Goal: Check status: Check status

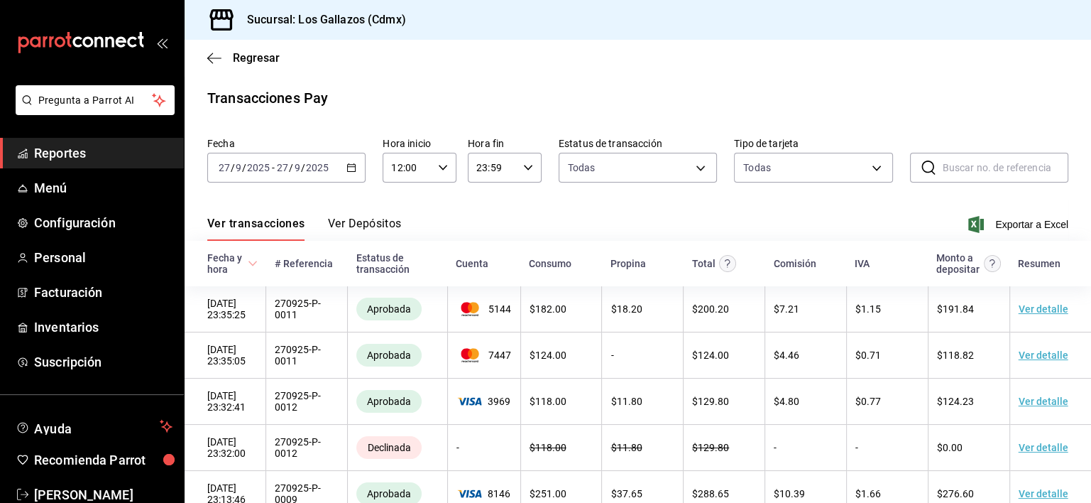
scroll to position [199, 0]
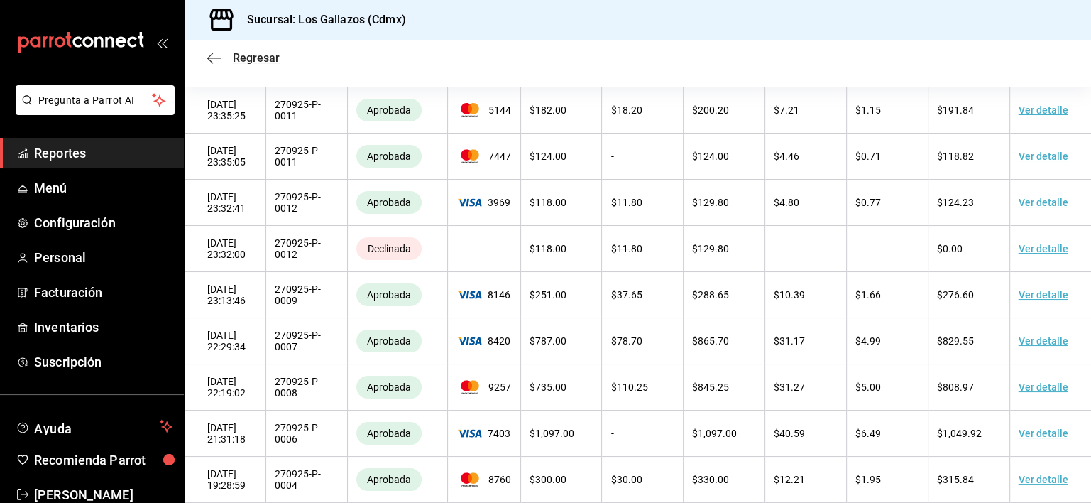
click at [219, 60] on icon "button" at bounding box center [214, 58] width 14 height 13
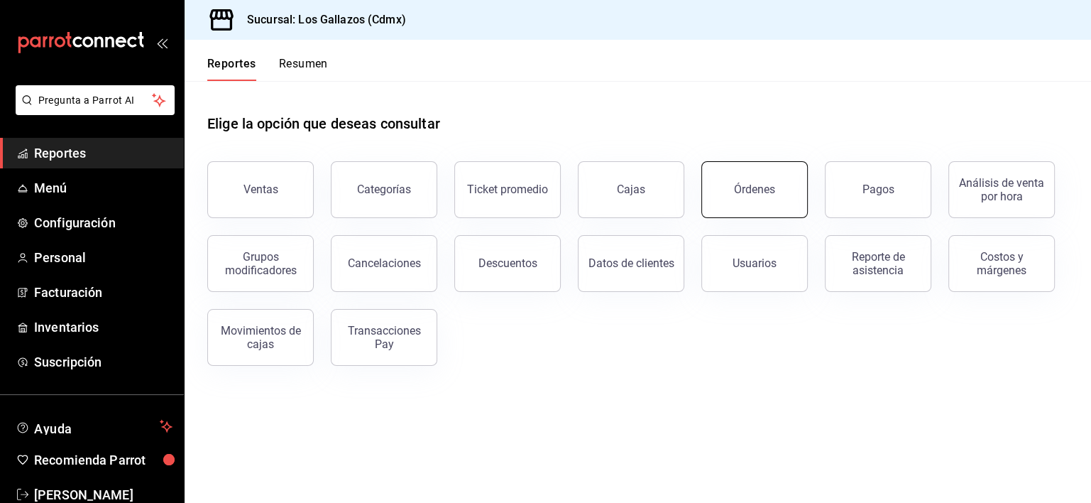
click at [740, 190] on div "Órdenes" at bounding box center [754, 188] width 41 height 13
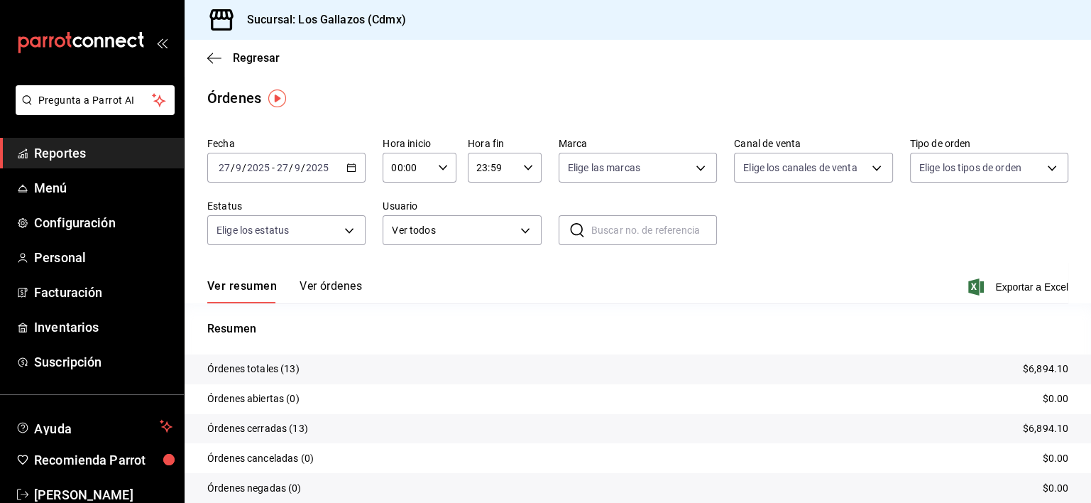
click at [346, 172] on icon "button" at bounding box center [351, 168] width 10 height 10
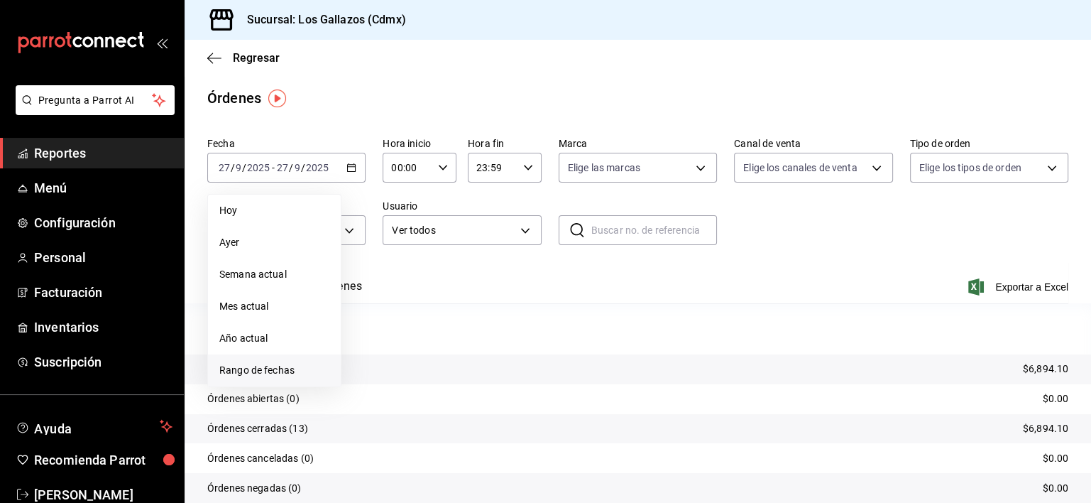
click at [270, 371] on span "Rango de fechas" at bounding box center [274, 370] width 110 height 15
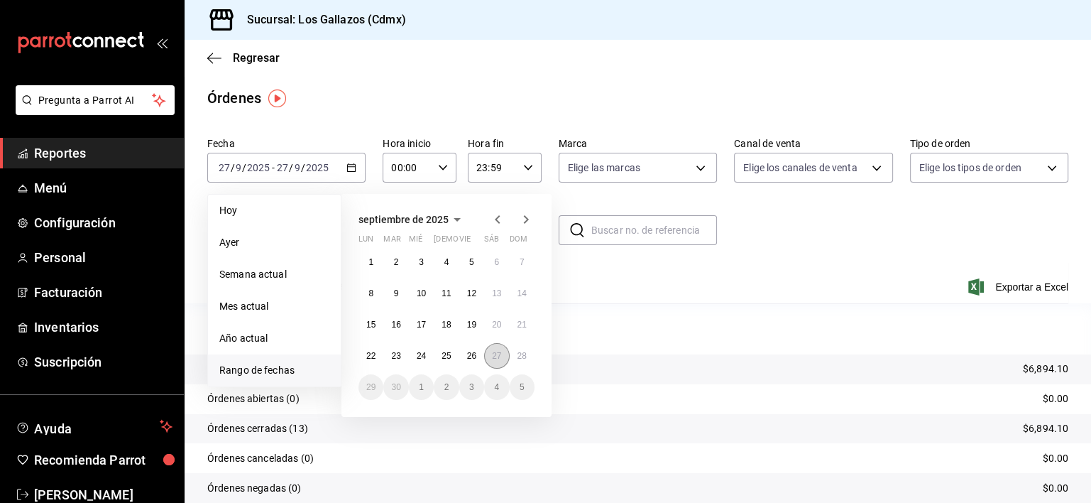
click at [495, 356] on abbr "27" at bounding box center [496, 356] width 9 height 10
click at [523, 361] on button "28" at bounding box center [522, 356] width 25 height 26
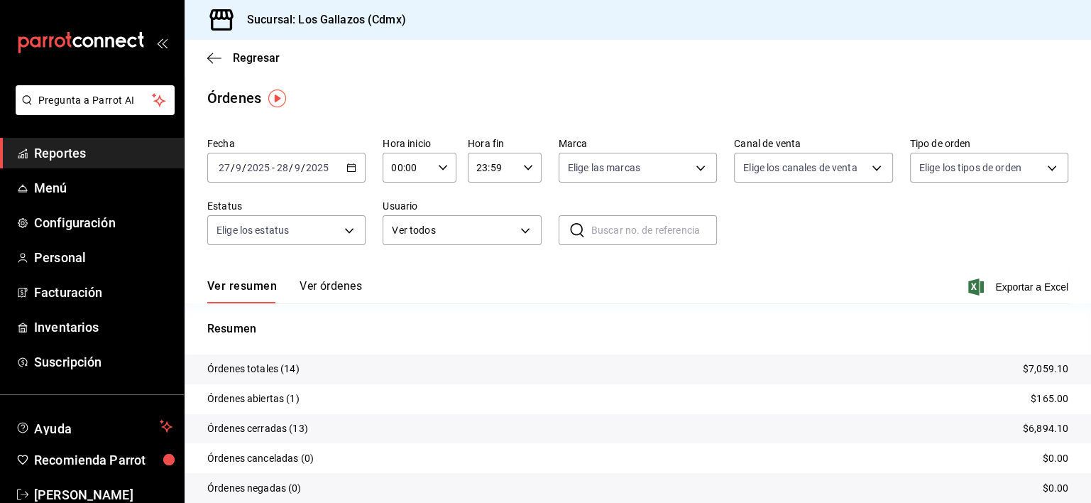
click at [438, 165] on icon "button" at bounding box center [443, 168] width 10 height 10
click at [400, 206] on span "12" at bounding box center [398, 200] width 13 height 11
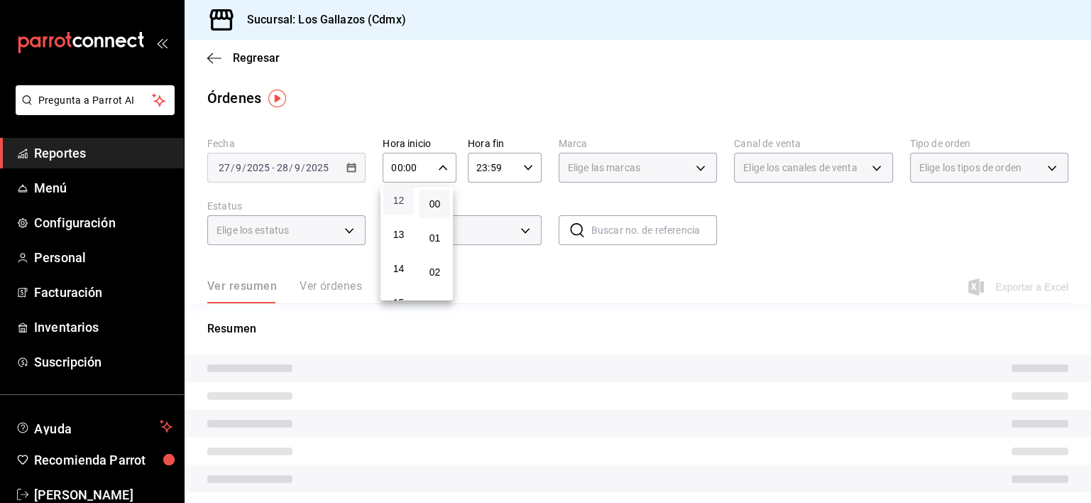
type input "12:00"
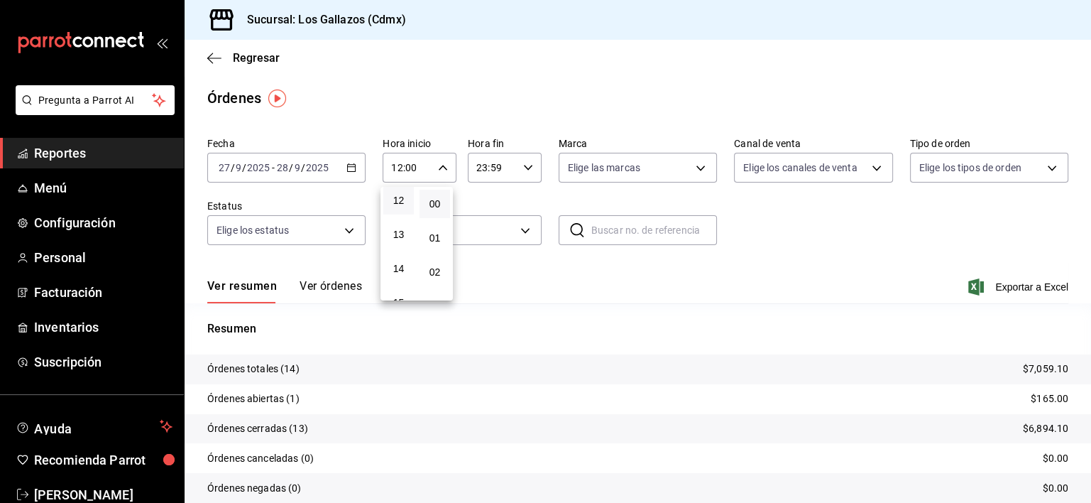
click at [523, 168] on div at bounding box center [545, 251] width 1091 height 503
click at [523, 168] on icon "button" at bounding box center [528, 168] width 10 height 10
click at [484, 231] on span "02" at bounding box center [481, 226] width 13 height 11
type input "02:59"
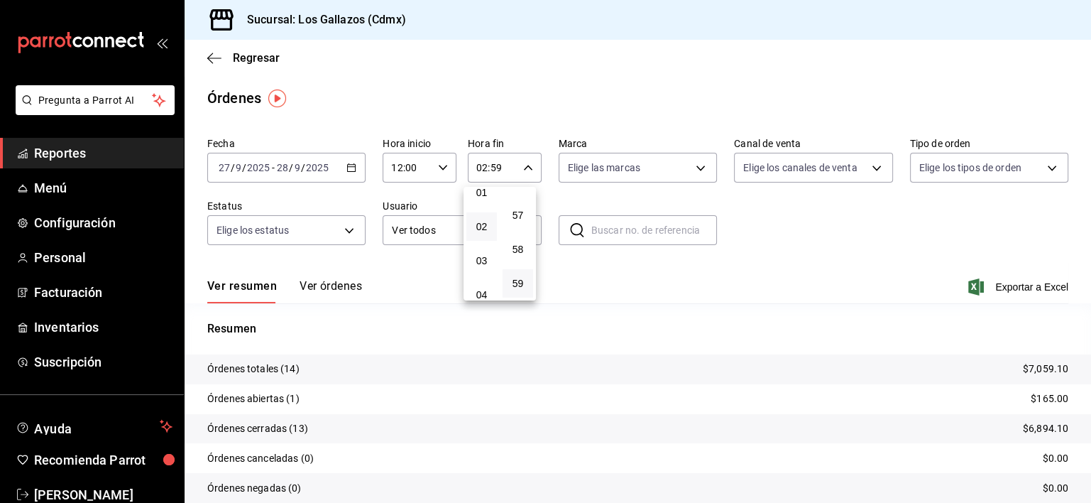
click at [324, 288] on div at bounding box center [545, 251] width 1091 height 503
click at [324, 288] on button "Ver órdenes" at bounding box center [331, 291] width 62 height 24
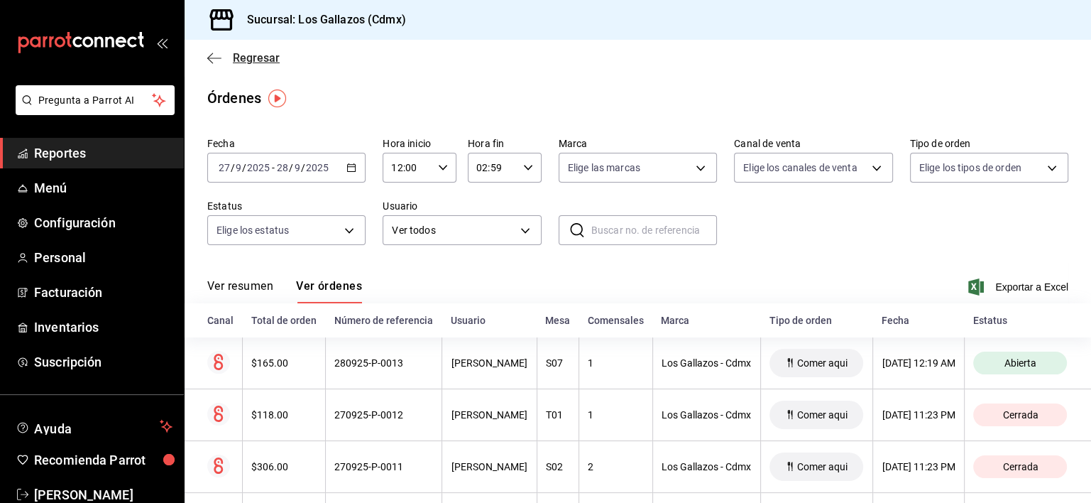
click at [220, 59] on icon "button" at bounding box center [214, 58] width 14 height 13
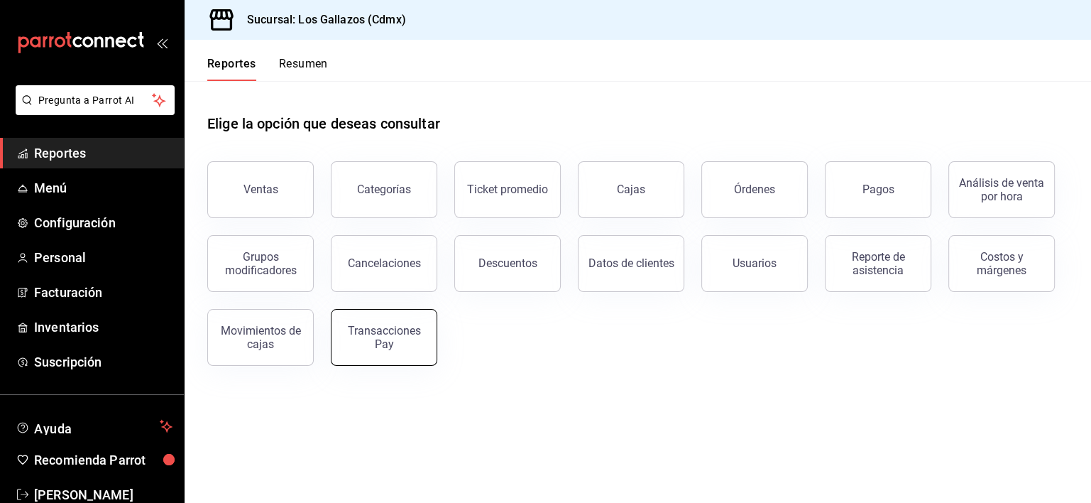
click at [386, 341] on div "Transacciones Pay" at bounding box center [384, 337] width 88 height 27
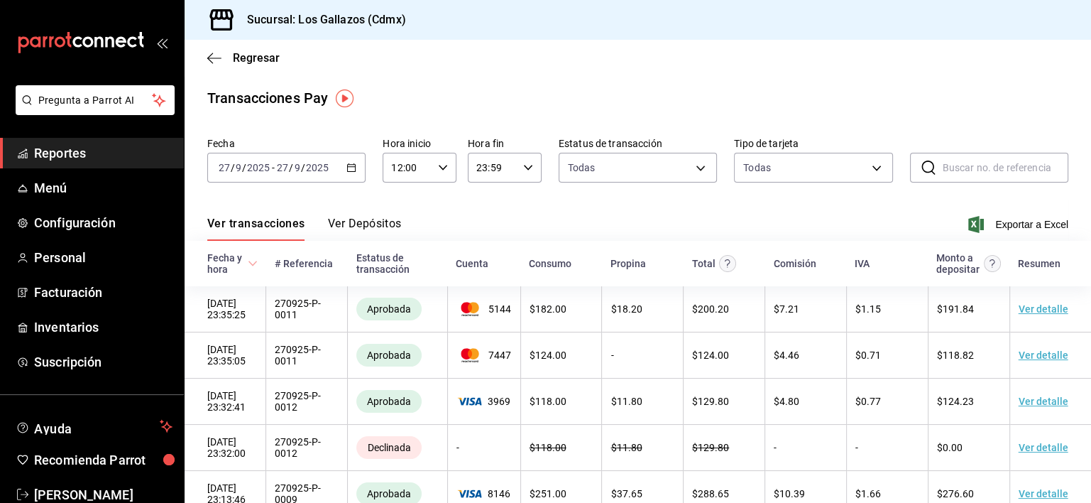
click at [349, 168] on icon "button" at bounding box center [351, 168] width 10 height 10
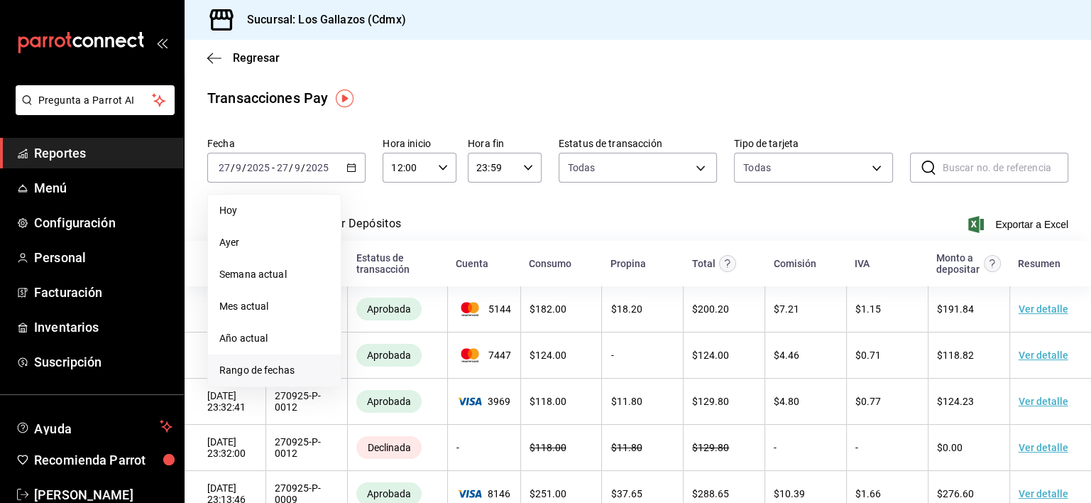
click at [268, 372] on span "Rango de fechas" at bounding box center [274, 370] width 110 height 15
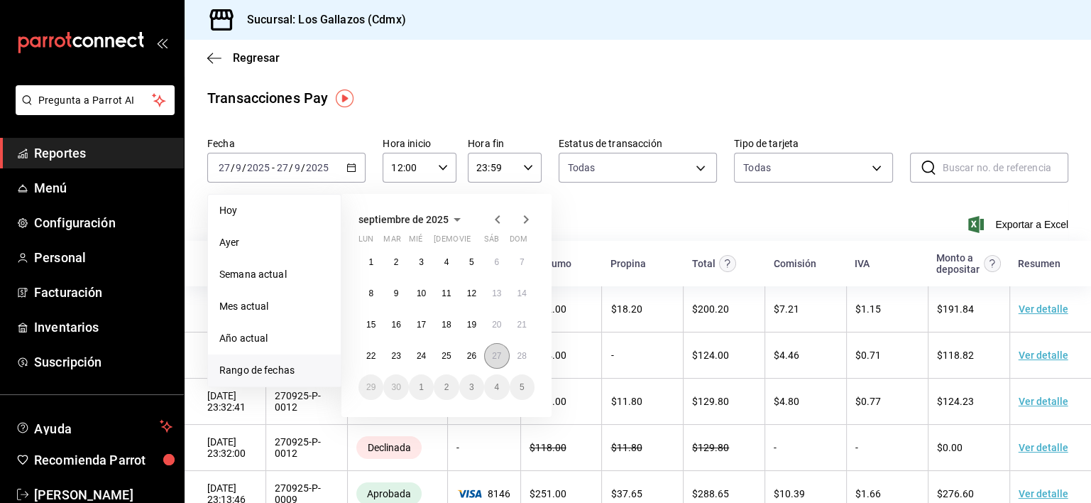
click at [499, 361] on button "27" at bounding box center [496, 356] width 25 height 26
click at [528, 361] on button "28" at bounding box center [522, 356] width 25 height 26
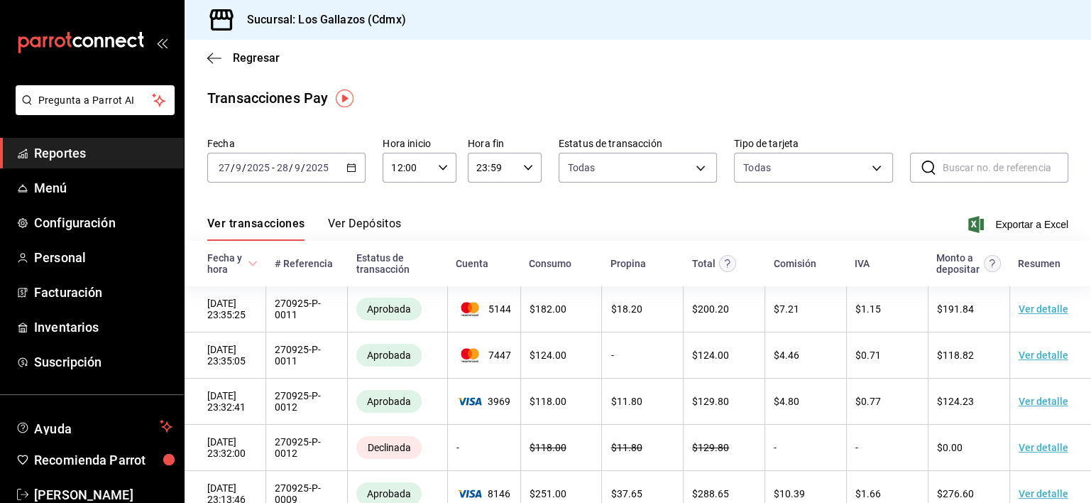
click at [524, 165] on icon "button" at bounding box center [528, 168] width 10 height 10
click at [485, 233] on span "02" at bounding box center [481, 231] width 13 height 11
type input "02:59"
click at [621, 197] on div at bounding box center [545, 251] width 1091 height 503
